Goal: Task Accomplishment & Management: Manage account settings

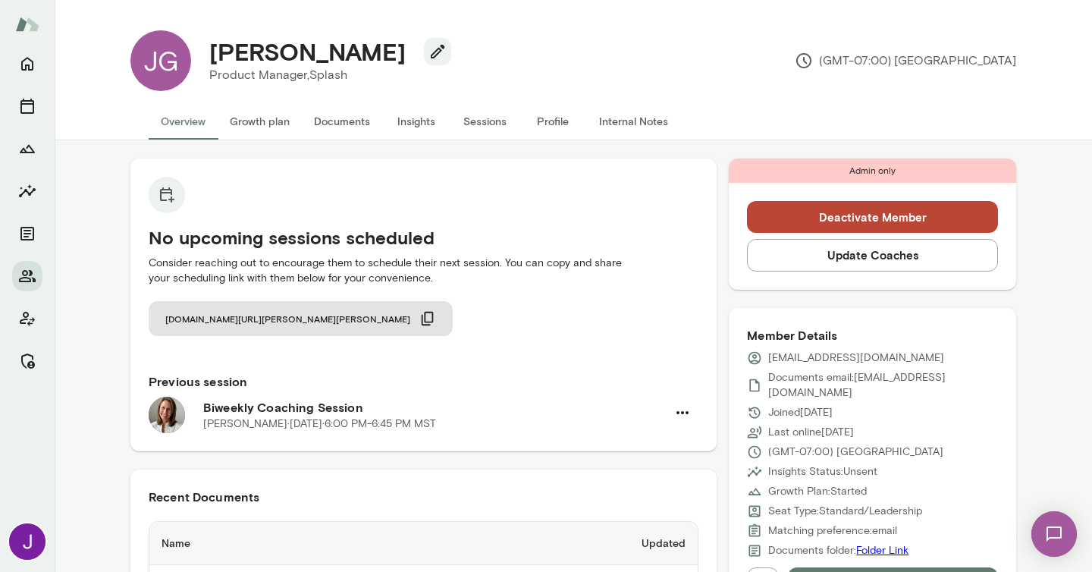
click at [829, 215] on button "Deactivate Member" at bounding box center [872, 217] width 251 height 32
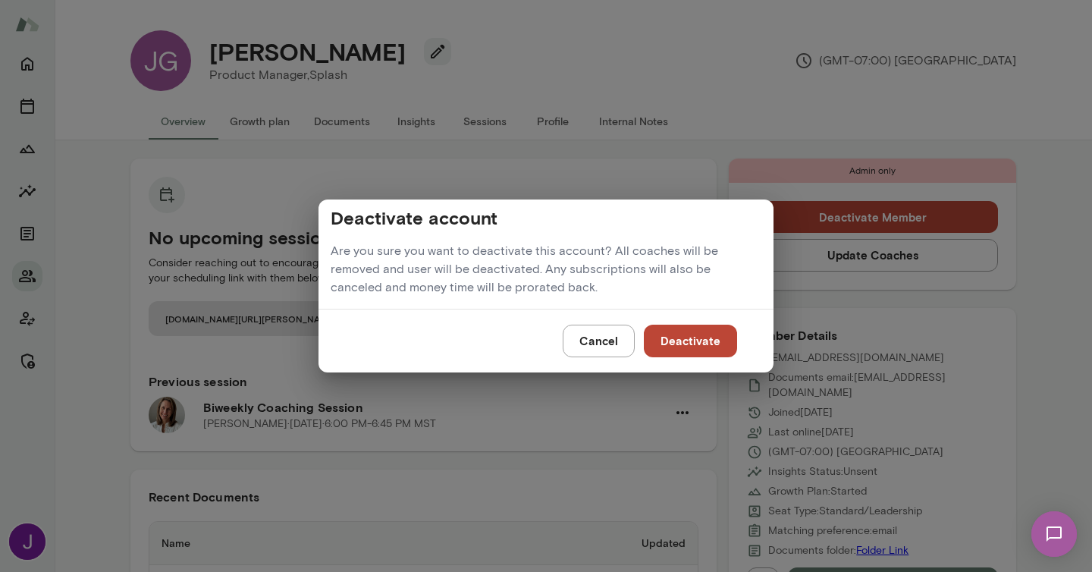
click at [681, 344] on button "Deactivate" at bounding box center [690, 340] width 93 height 32
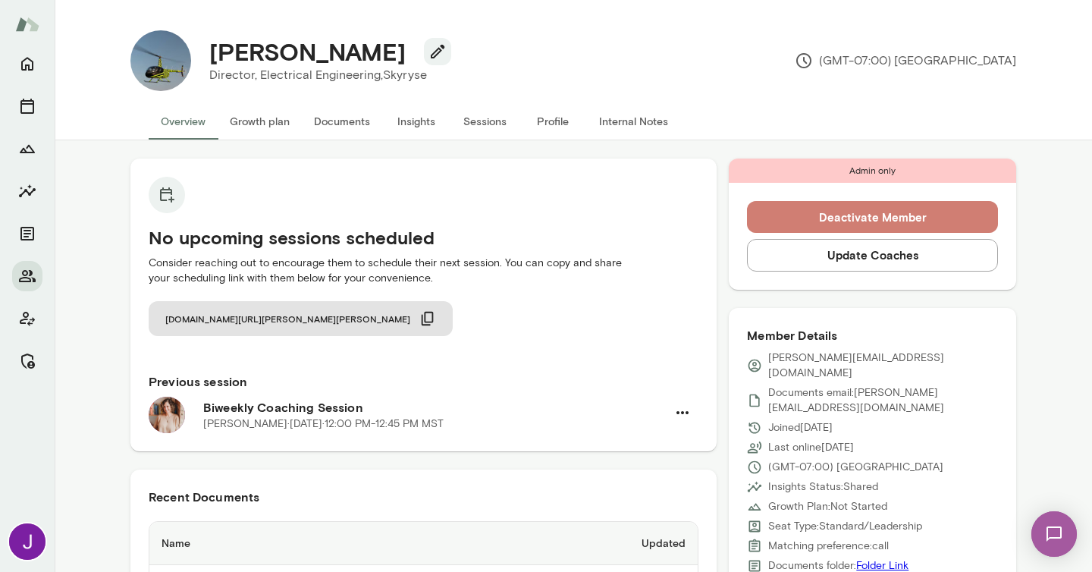
click at [810, 218] on button "Deactivate Member" at bounding box center [872, 217] width 251 height 32
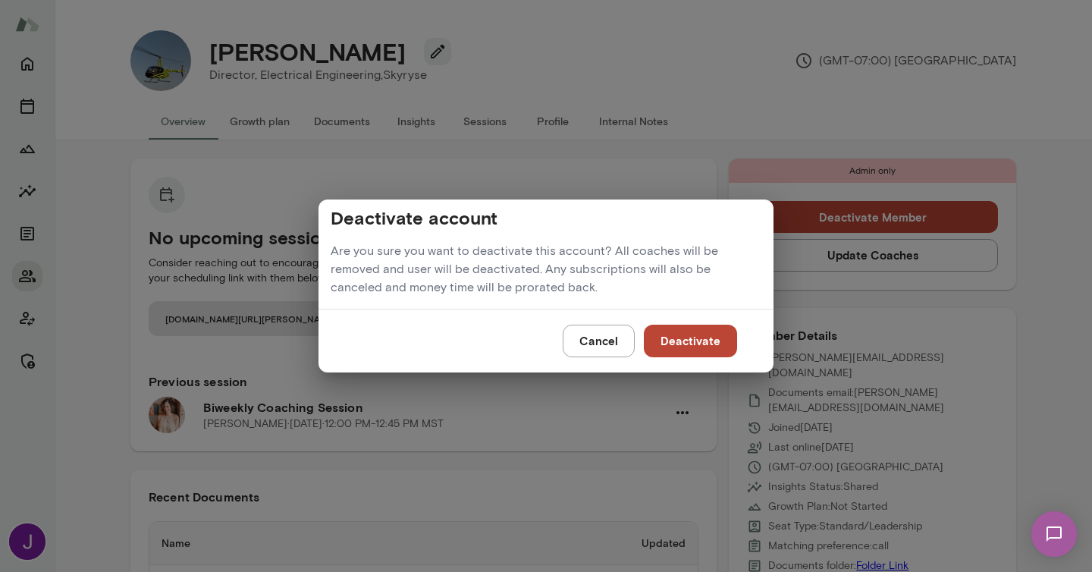
click at [709, 340] on button "Deactivate" at bounding box center [690, 340] width 93 height 32
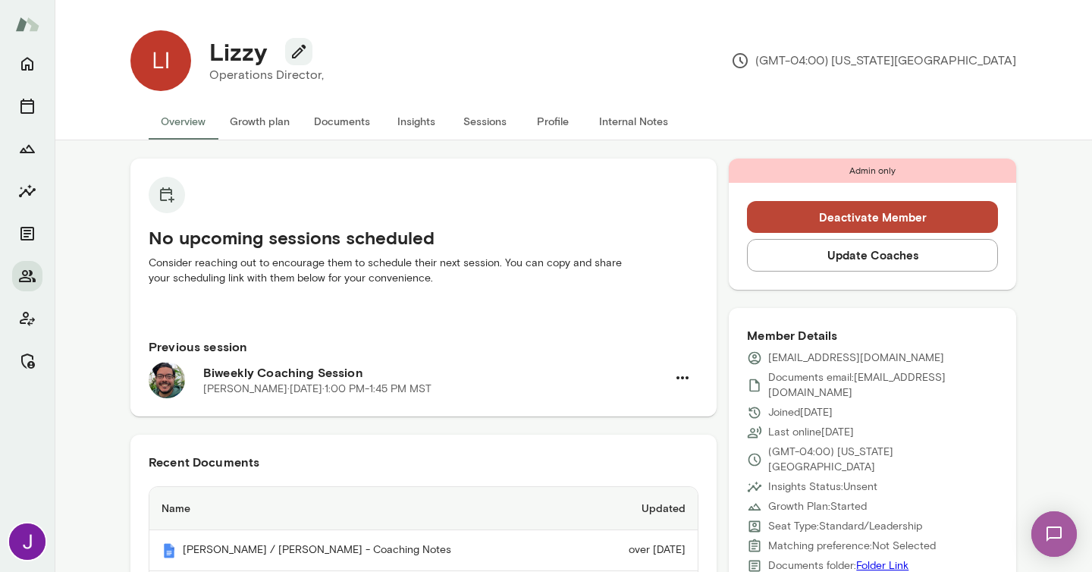
click at [797, 207] on button "Deactivate Member" at bounding box center [872, 217] width 251 height 32
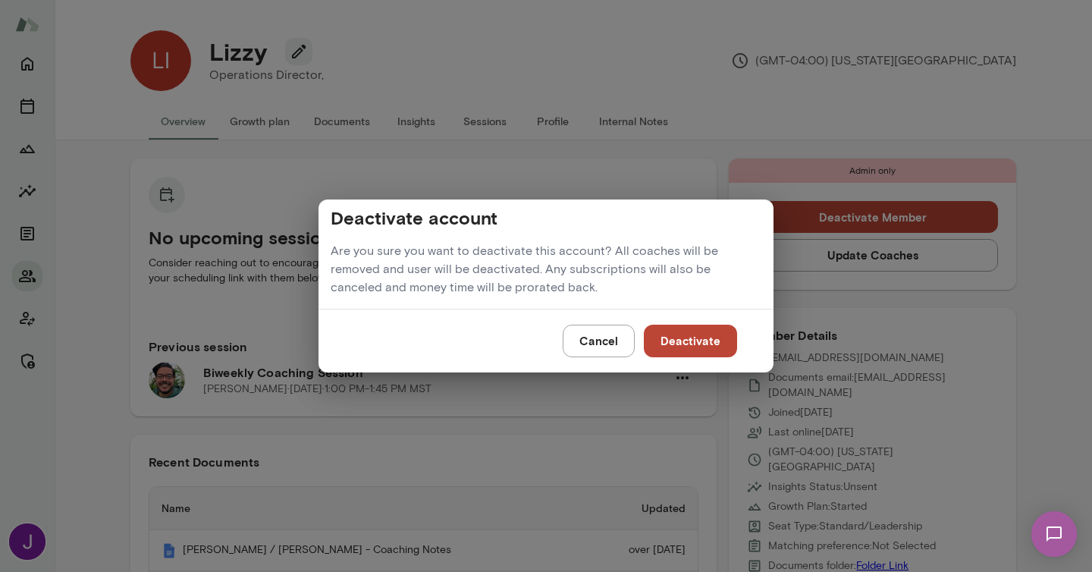
click at [682, 340] on button "Deactivate" at bounding box center [690, 340] width 93 height 32
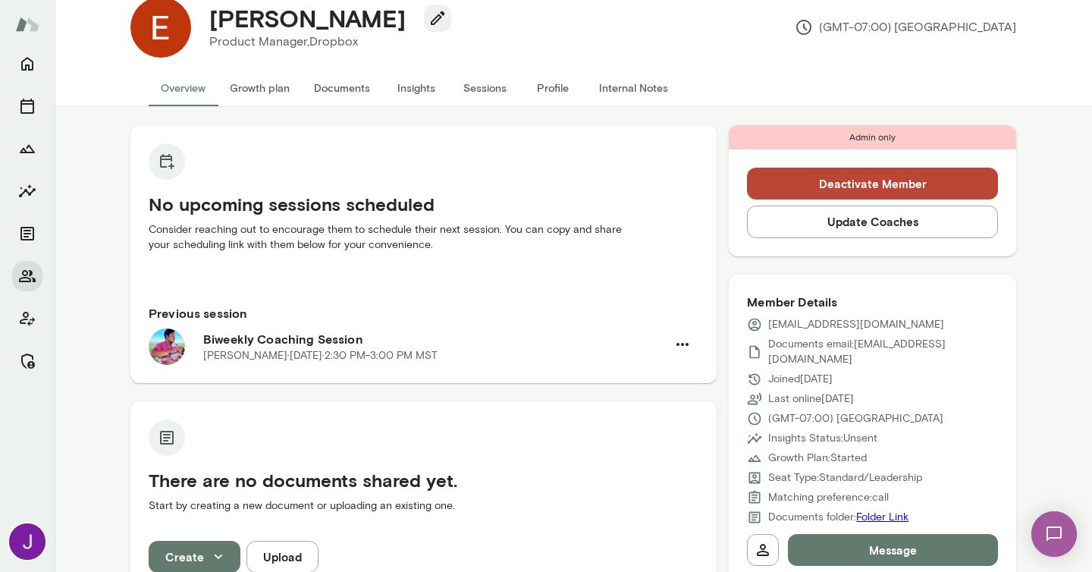
scroll to position [33, 0]
